Goal: Information Seeking & Learning: Learn about a topic

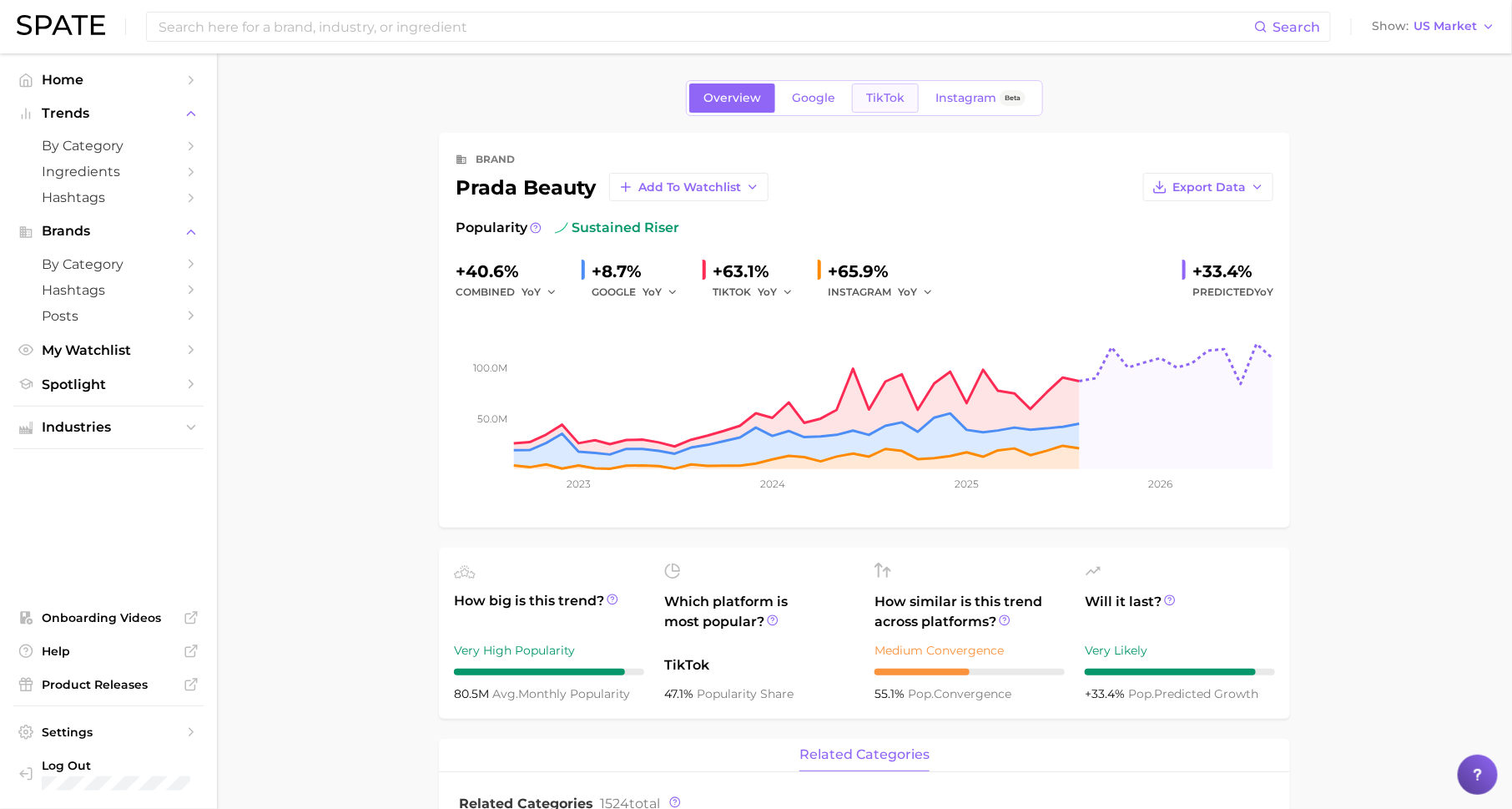
click at [892, 96] on span "TikTok" at bounding box center [886, 98] width 39 height 14
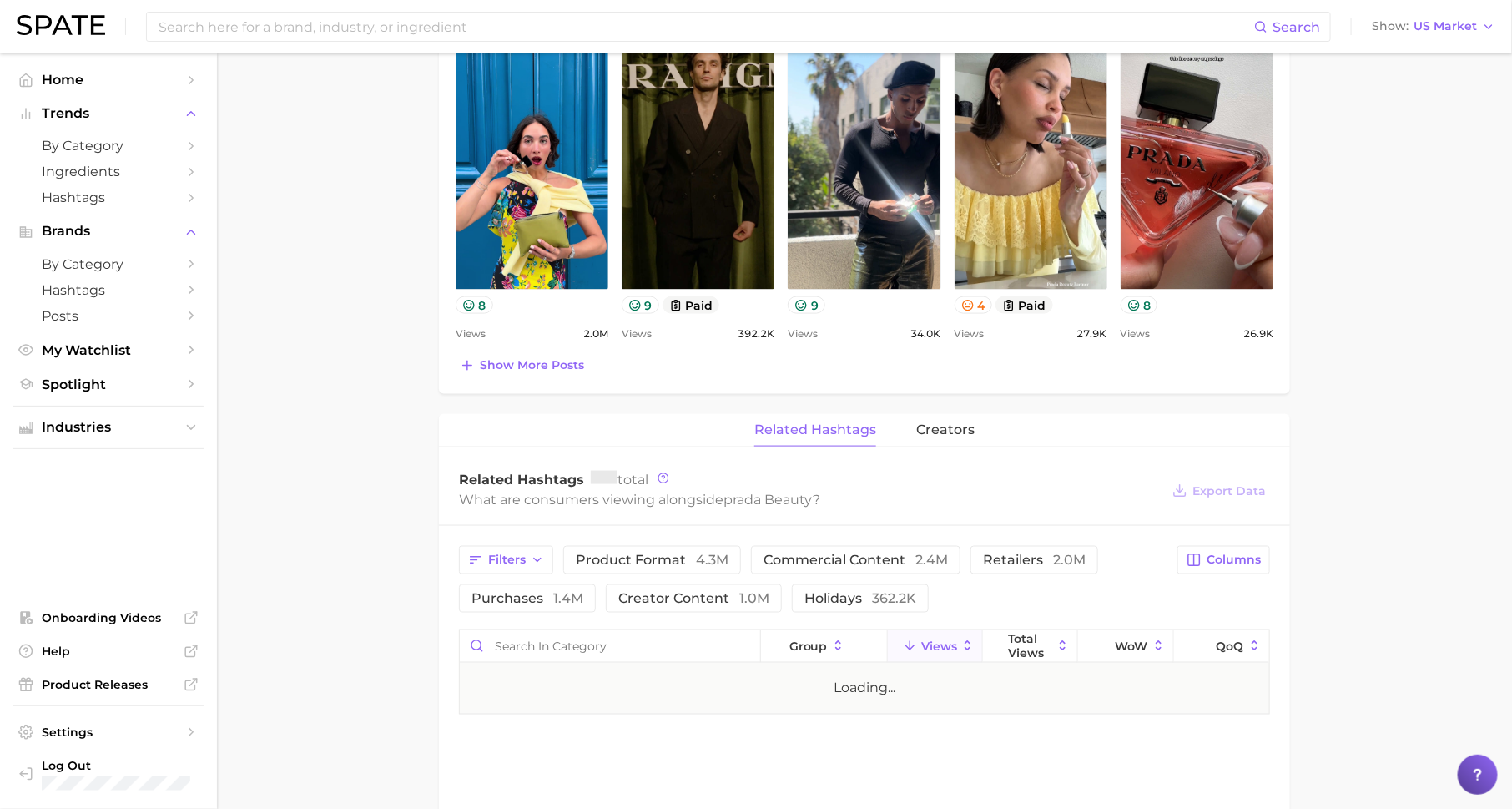
scroll to position [904, 0]
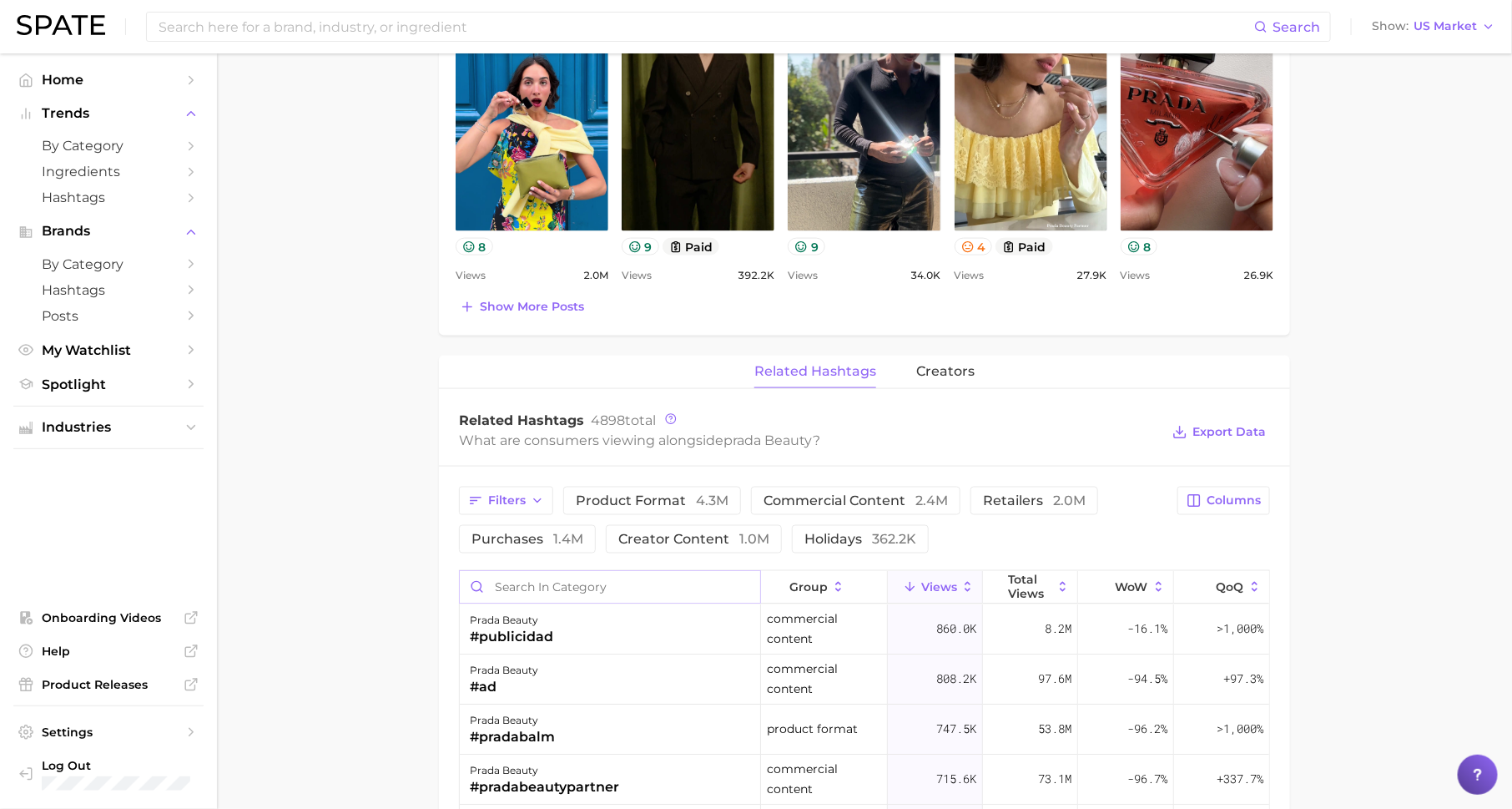
click at [700, 581] on input "Search in category" at bounding box center [610, 587] width 301 height 32
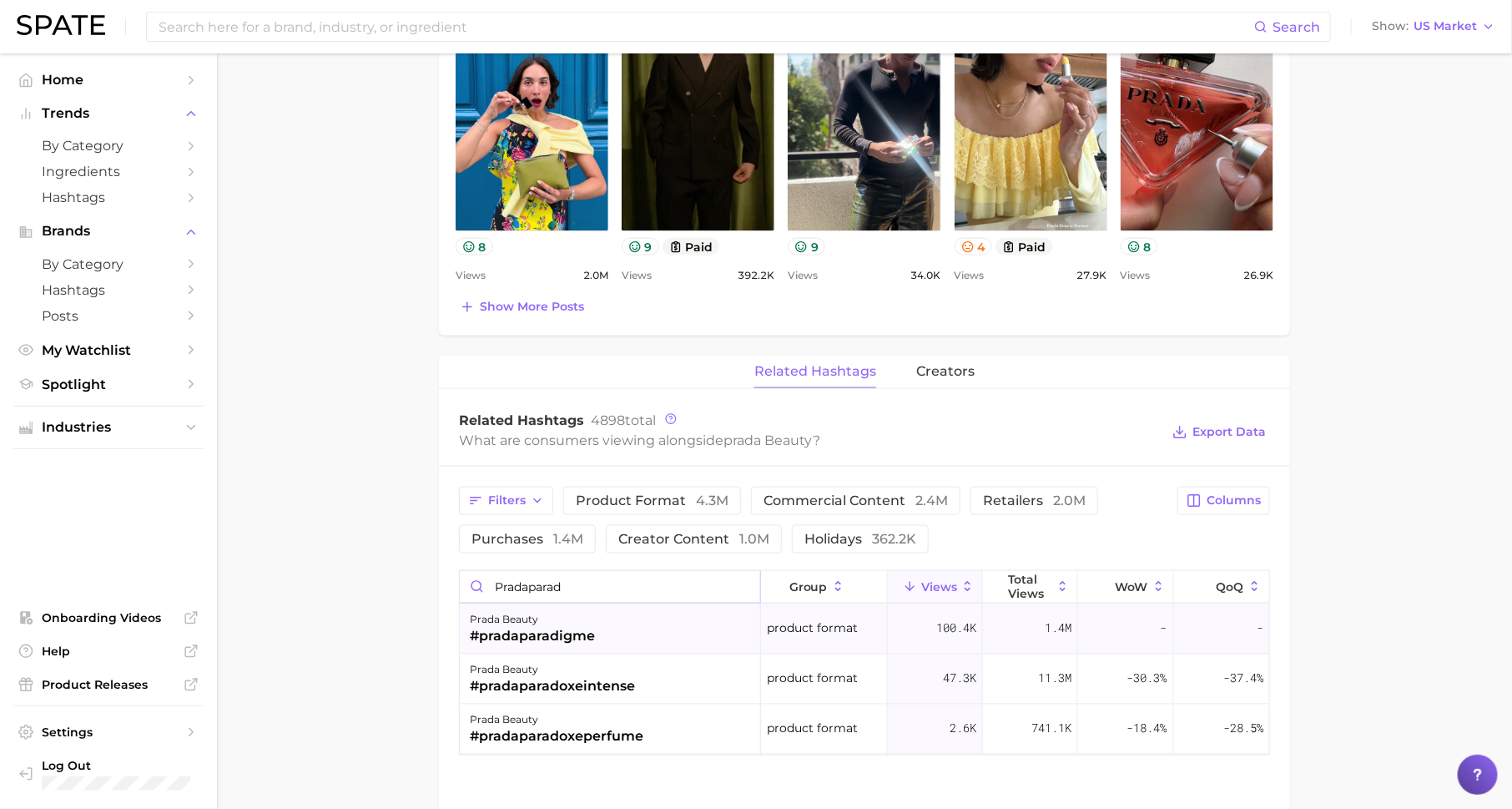
type input "pradaparad"
click at [648, 623] on div "prada beauty #pradaparadigme" at bounding box center [610, 629] width 302 height 50
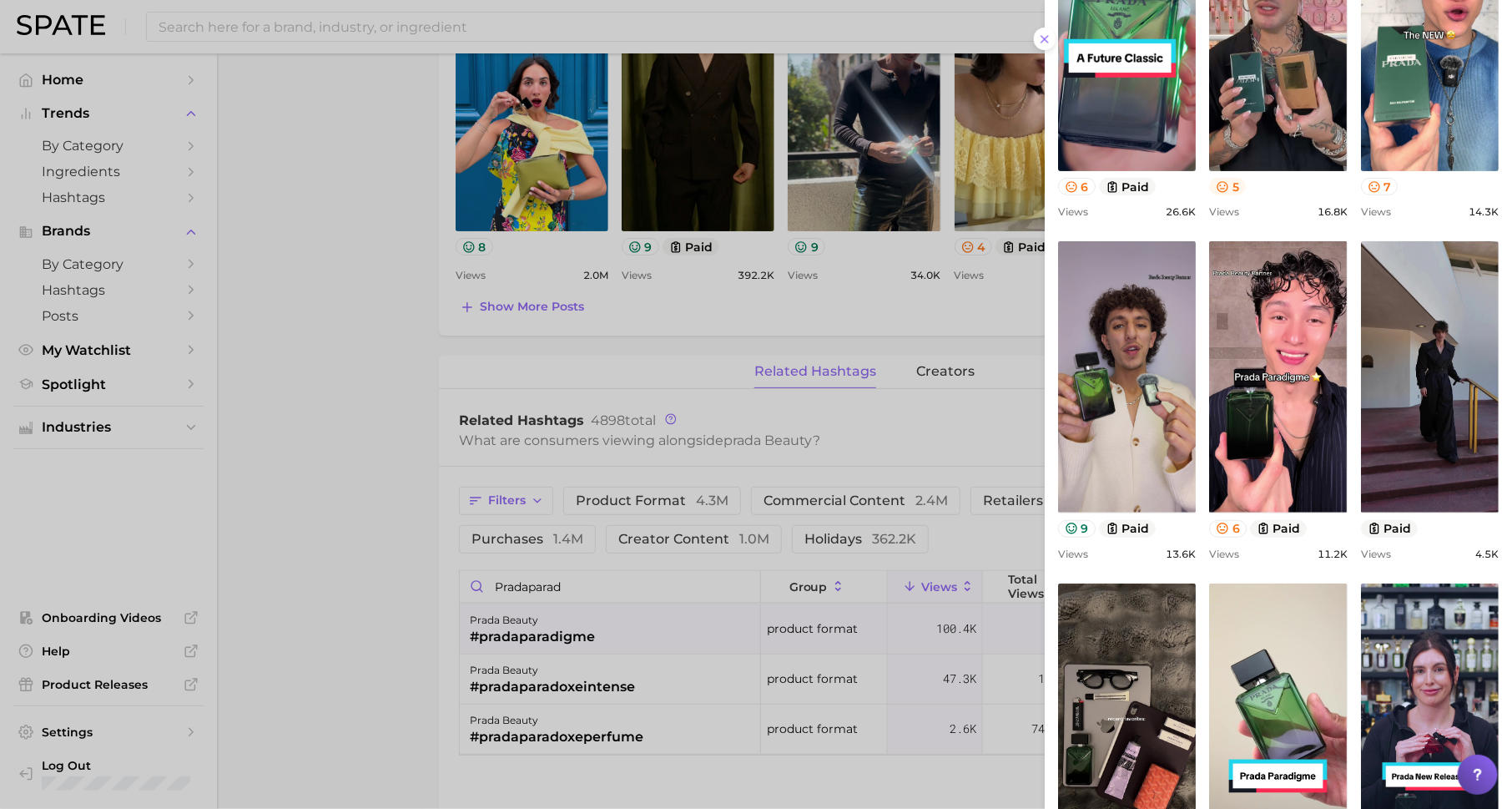
scroll to position [439, 0]
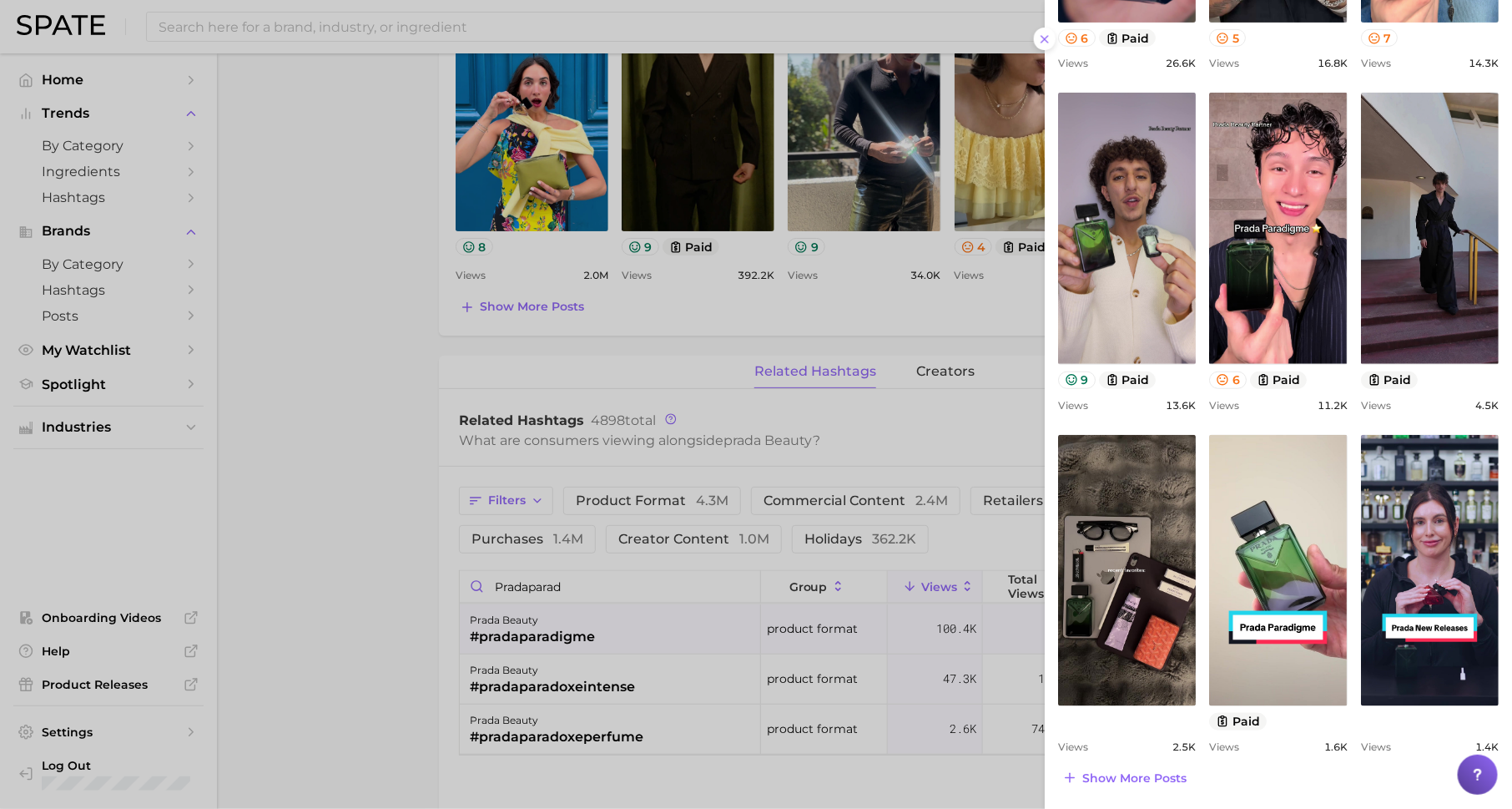
click at [875, 440] on div at bounding box center [756, 404] width 1512 height 809
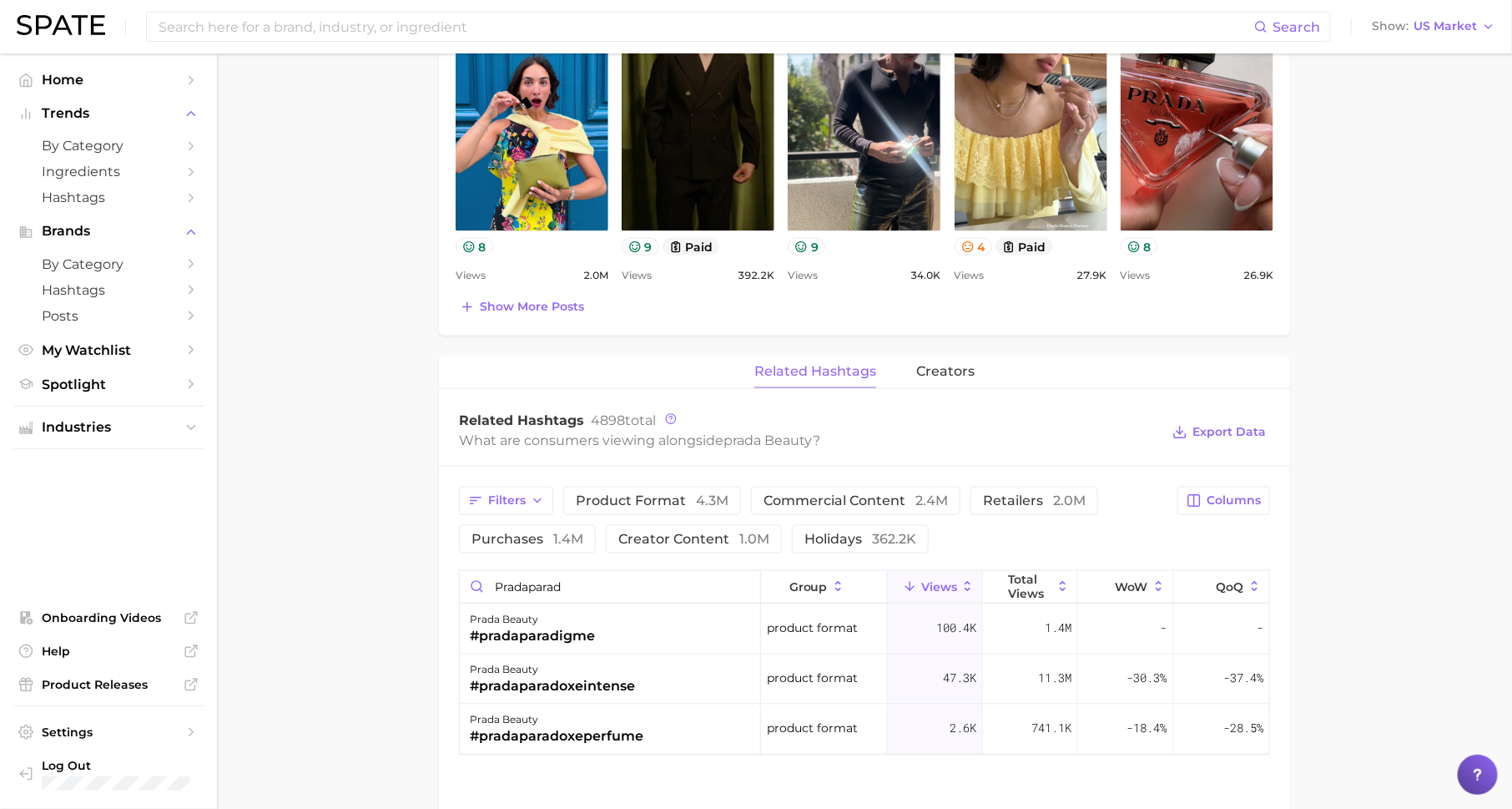
scroll to position [0, 0]
